Goal: Task Accomplishment & Management: Use online tool/utility

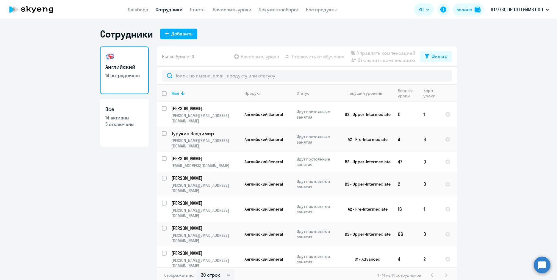
select select "30"
click at [235, 8] on link "Начислить уроки" at bounding box center [232, 10] width 39 height 6
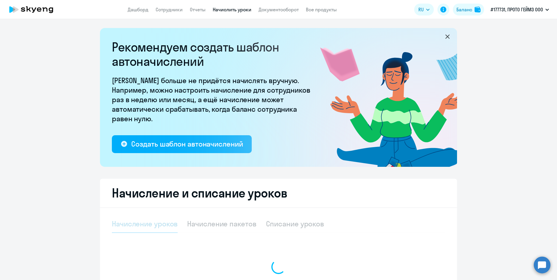
select select "10"
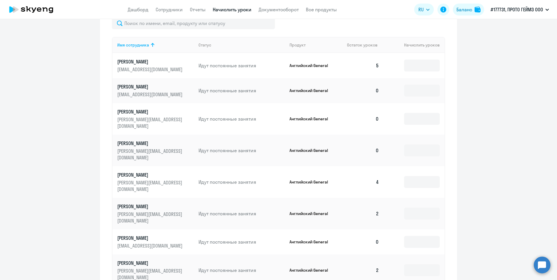
scroll to position [268, 0]
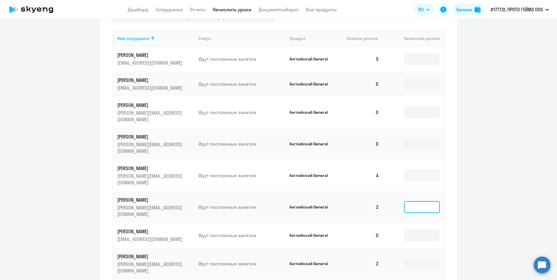
click at [414, 201] on input at bounding box center [422, 207] width 36 height 12
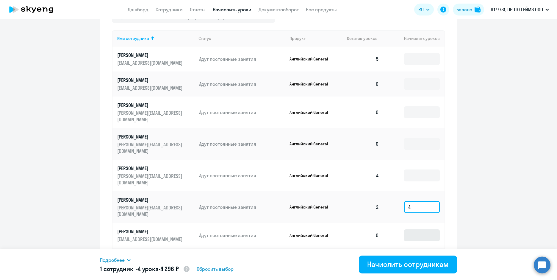
type input "4"
click at [415, 229] on input at bounding box center [422, 235] width 36 height 12
type input "4"
click at [411, 223] on td "4" at bounding box center [414, 235] width 61 height 25
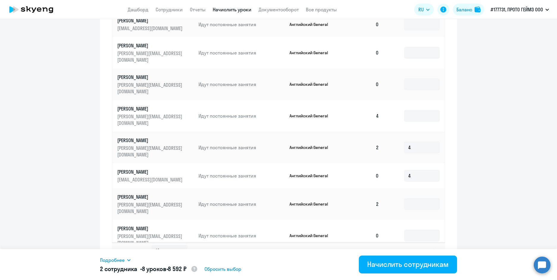
scroll to position [334, 0]
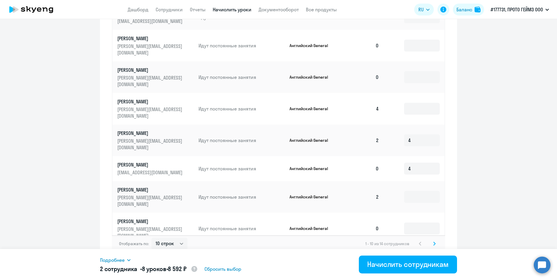
click at [433, 241] on icon at bounding box center [434, 243] width 2 height 4
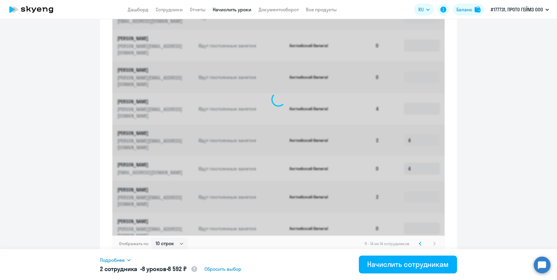
scroll to position [184, 0]
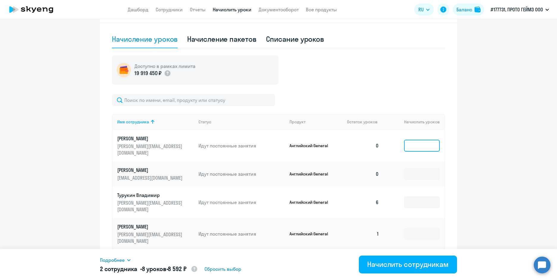
click at [417, 141] on input at bounding box center [422, 146] width 36 height 12
type input "4"
click at [415, 228] on input at bounding box center [422, 234] width 36 height 12
type input "4"
click at [468, 179] on ng-component "Рекомендуем создать шаблон автоначислений Уроки больше не придётся начислять вр…" at bounding box center [278, 59] width 557 height 432
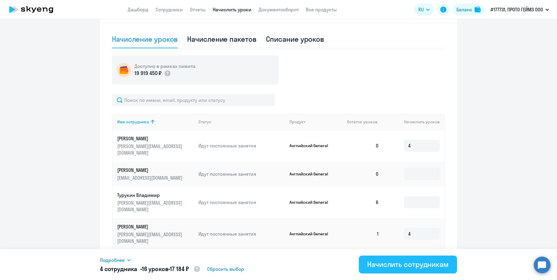
click at [398, 261] on div "Начислить сотрудникам" at bounding box center [408, 264] width 82 height 10
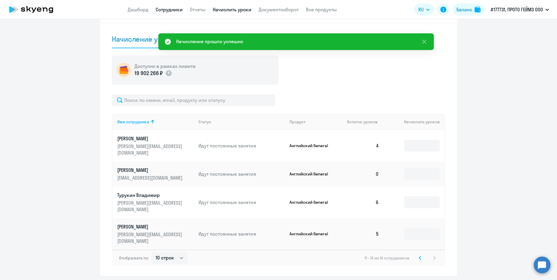
click at [173, 11] on link "Сотрудники" at bounding box center [169, 10] width 27 height 6
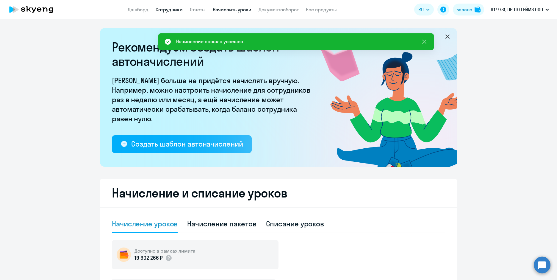
select select "30"
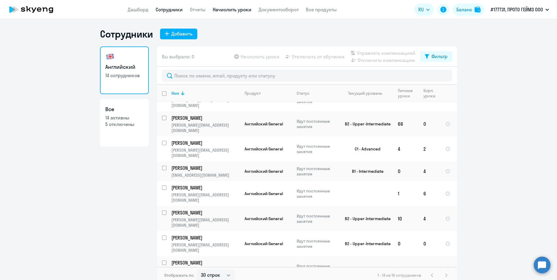
click at [227, 7] on link "Начислить уроки" at bounding box center [232, 10] width 39 height 6
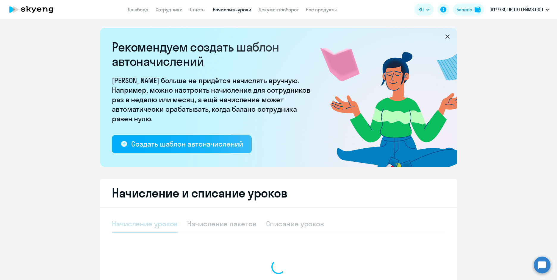
select select "10"
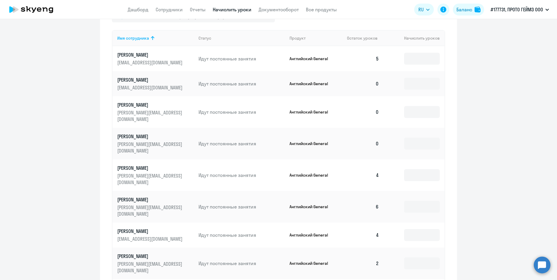
scroll to position [327, 0]
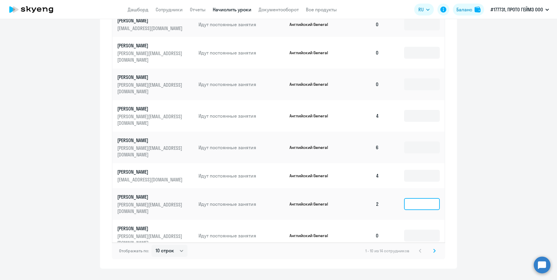
click at [415, 198] on input at bounding box center [422, 204] width 36 height 12
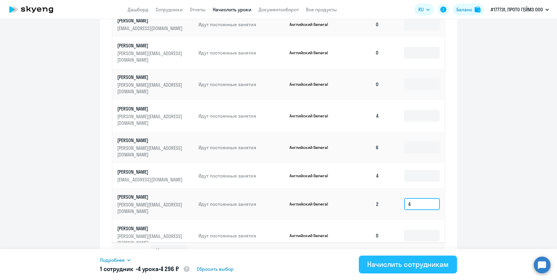
type input "4"
click at [382, 262] on div "Начислить сотрудникам" at bounding box center [408, 264] width 82 height 10
